Goal: Information Seeking & Learning: Learn about a topic

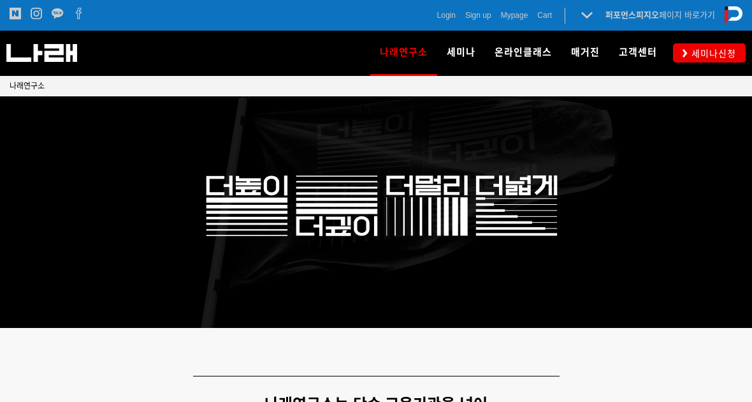
click at [547, 89] on link "ML VIDEO" at bounding box center [536, 89] width 102 height 28
click at [536, 89] on span "ML VIDEO" at bounding box center [521, 88] width 46 height 11
click at [528, 88] on span "ML VIDEO" at bounding box center [521, 88] width 46 height 11
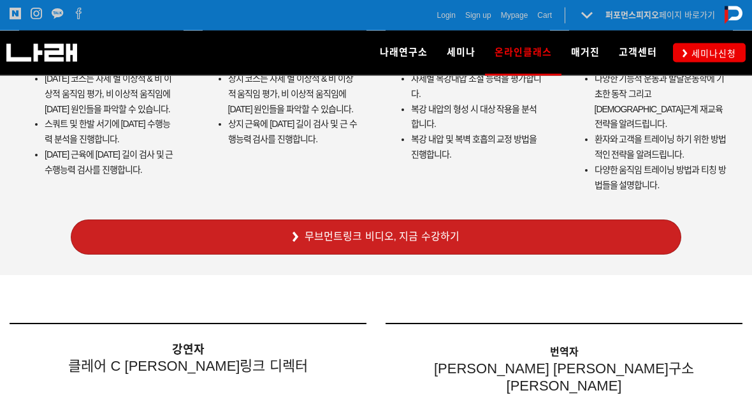
scroll to position [3901, 0]
click at [583, 219] on link "무브먼트링크 비디오, 지금 수강하기" at bounding box center [376, 236] width 611 height 35
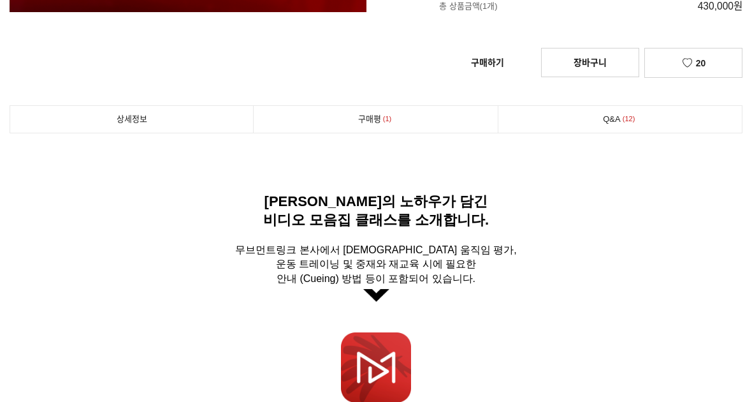
scroll to position [296, 0]
click at [432, 124] on link "구매평 1" at bounding box center [375, 119] width 243 height 27
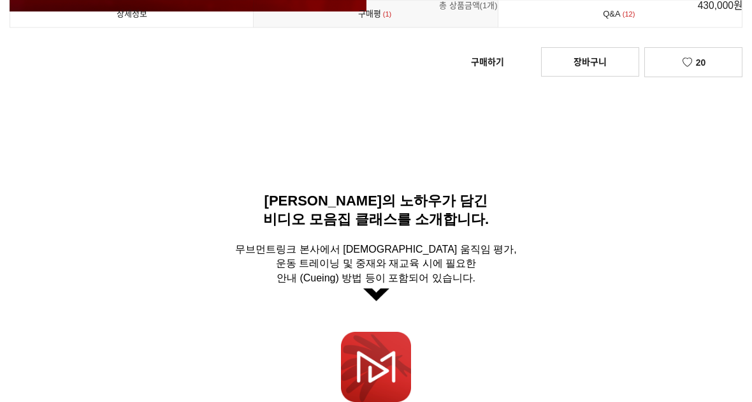
scroll to position [9757, 0]
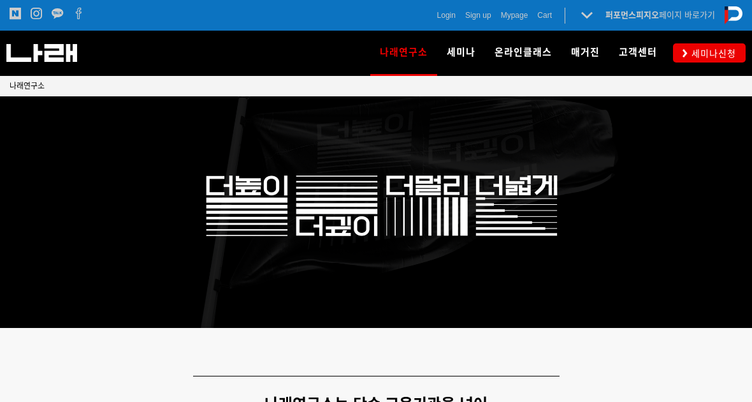
click at [699, 56] on span "세미나신청" at bounding box center [712, 53] width 48 height 13
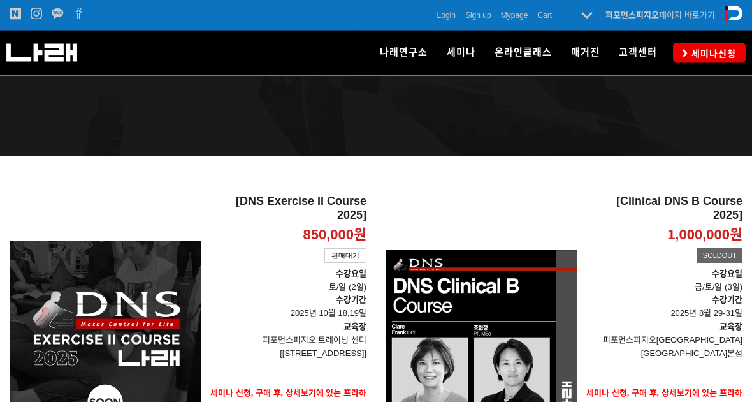
scroll to position [98, 0]
click at [568, 94] on span "MovementLinks l 무브먼트링크" at bounding box center [514, 88] width 129 height 11
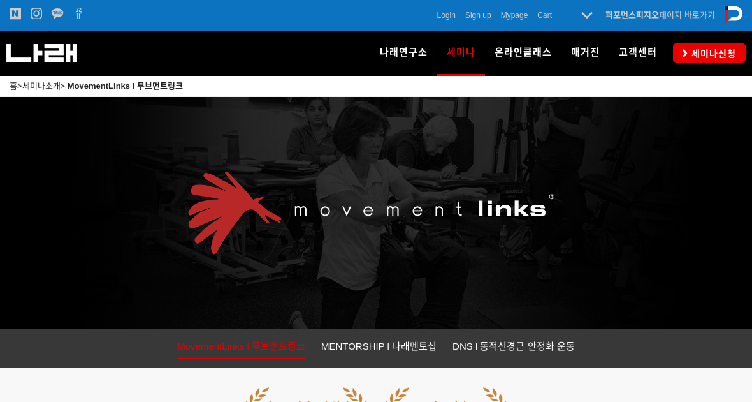
click at [562, 113] on span "MENTORSHIP l 나래멘토십" at bounding box center [506, 117] width 112 height 11
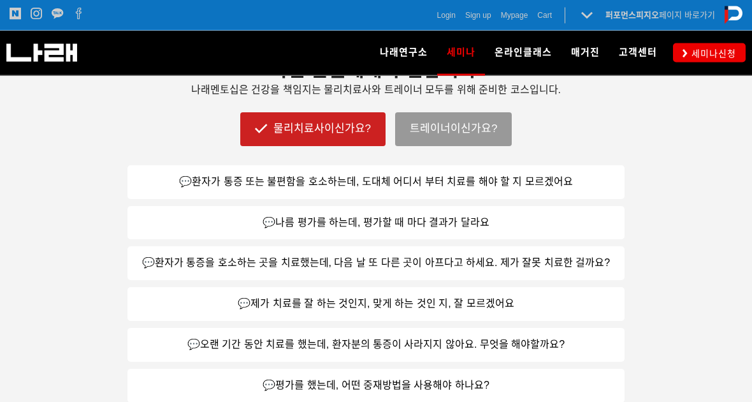
scroll to position [672, 0]
click at [588, 190] on link "💬환자가 통증 또는 불편함을 호소하는데, 도대체 어디서 부터 치료를 해야 할 지 모르겠어요" at bounding box center [375, 182] width 497 height 34
click at [593, 183] on link "💬환자가 통증 또는 불편함을 호소하는데, 도대체 어디서 부터 치료를 해야 할 지 모르겠어요" at bounding box center [375, 182] width 497 height 34
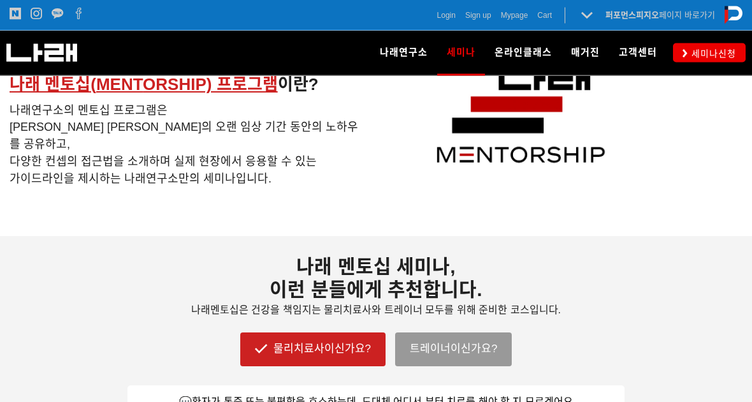
scroll to position [452, 0]
click at [470, 349] on link "트레이너이신가요?" at bounding box center [453, 348] width 117 height 33
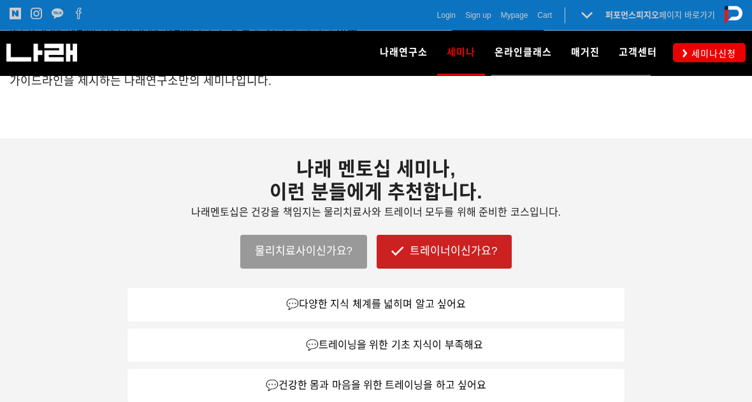
scroll to position [549, 0]
click at [335, 254] on link "물리치료사이신가요?" at bounding box center [303, 251] width 127 height 33
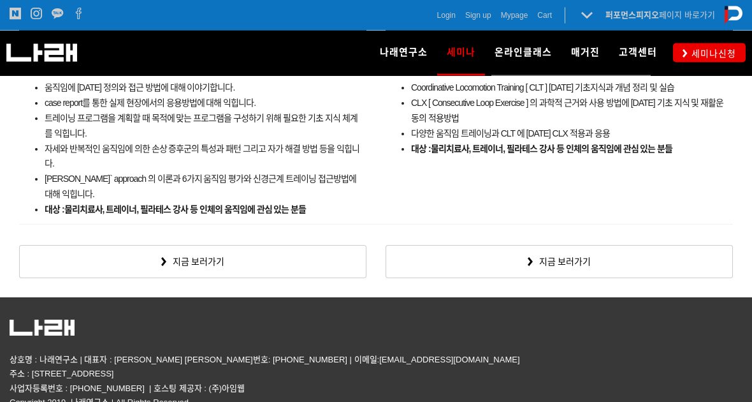
scroll to position [2328, 0]
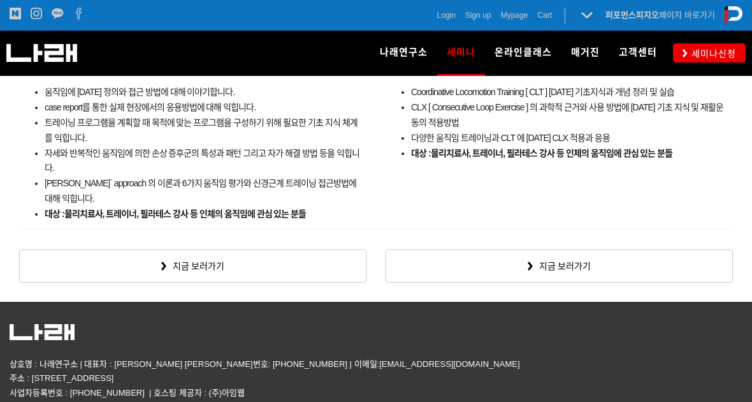
click at [306, 263] on link "지금 보러가기" at bounding box center [192, 265] width 347 height 33
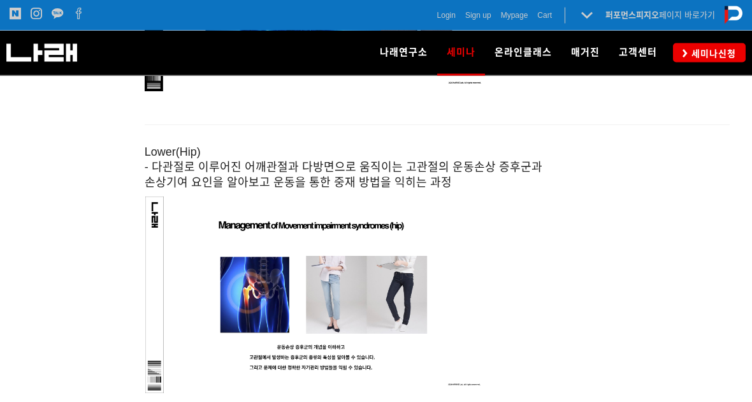
scroll to position [4895, 0]
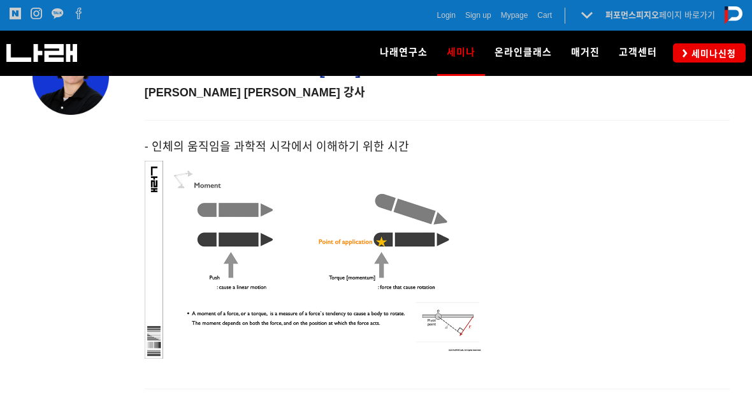
click at [660, 307] on span at bounding box center [437, 260] width 585 height 198
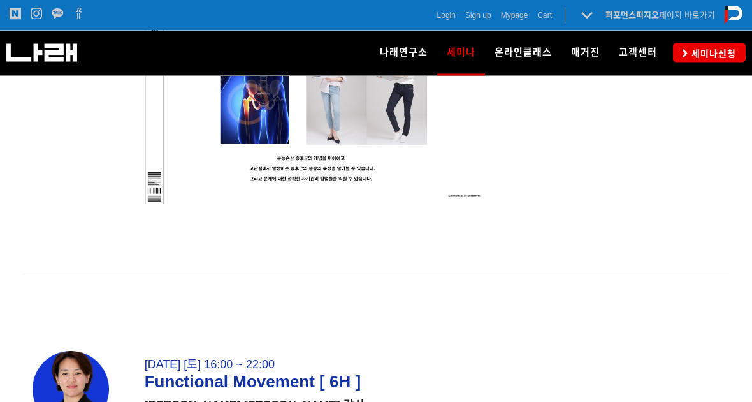
scroll to position [5090, 0]
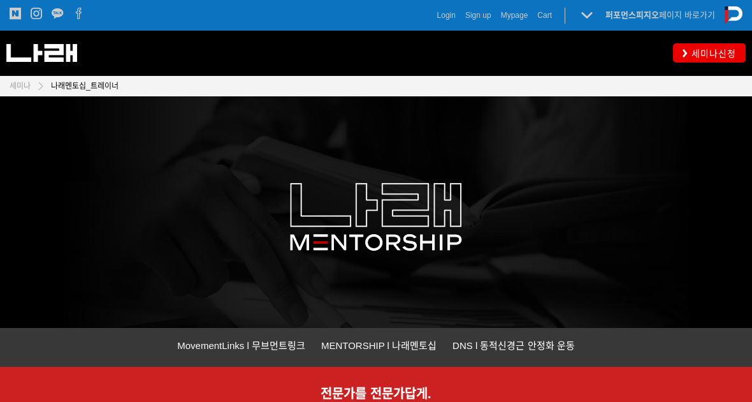
scroll to position [549, 0]
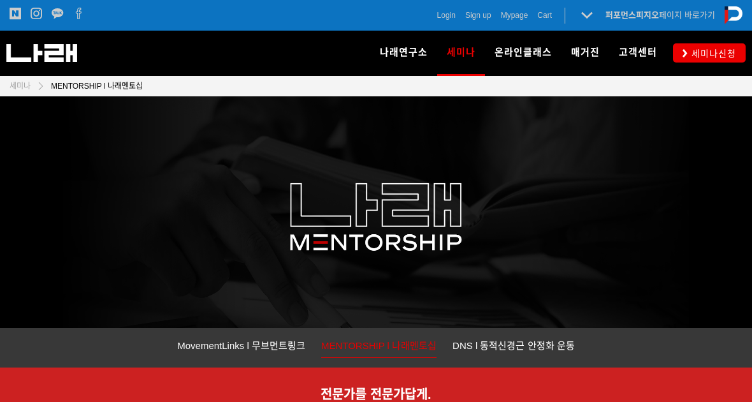
click at [537, 89] on span "ML VIDEO" at bounding box center [521, 88] width 46 height 11
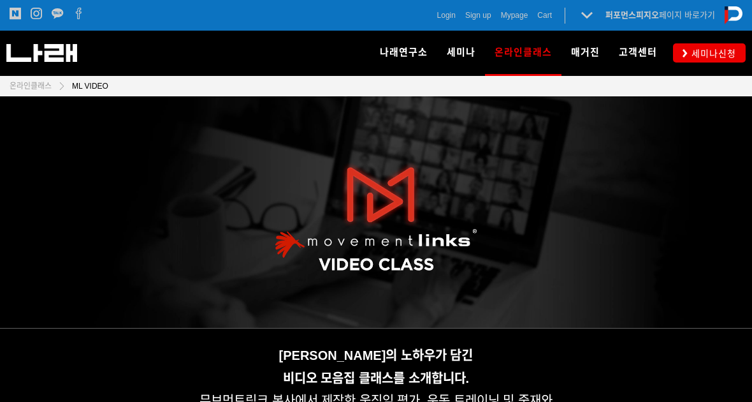
click at [721, 12] on div "나래연구소 페이지로 전환하기" at bounding box center [728, 15] width 27 height 18
click at [692, 15] on link "퍼포먼스피지오 페이지 바로가기" at bounding box center [661, 15] width 110 height 10
click at [692, 17] on link "퍼포먼스피지오 페이지 바로가기" at bounding box center [661, 15] width 110 height 10
